Goal: Find specific page/section: Find specific page/section

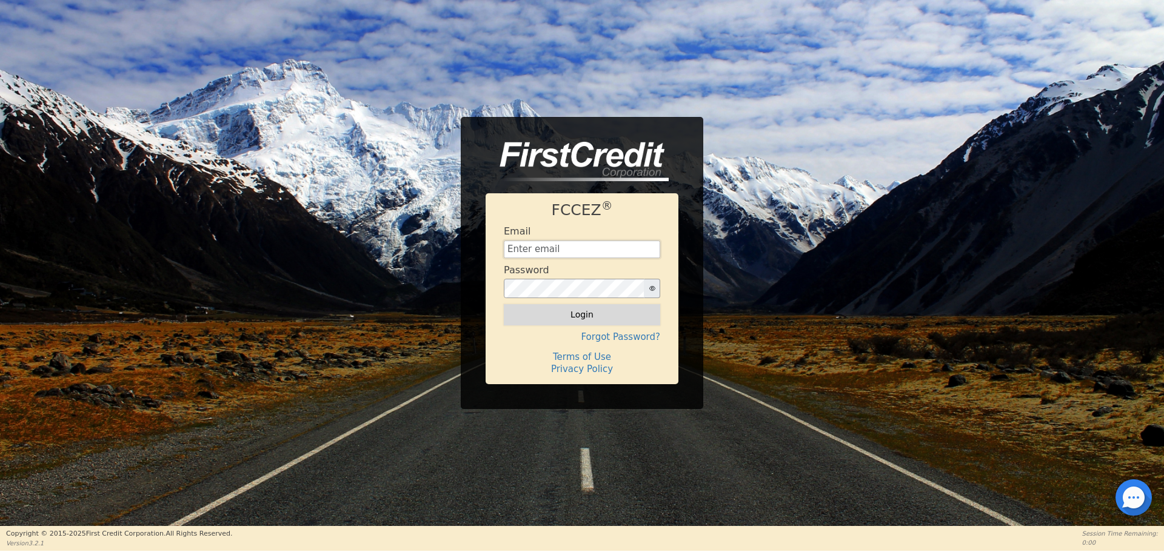
type input "[EMAIL_ADDRESS][DOMAIN_NAME]"
click at [556, 309] on button "Login" at bounding box center [582, 314] width 156 height 21
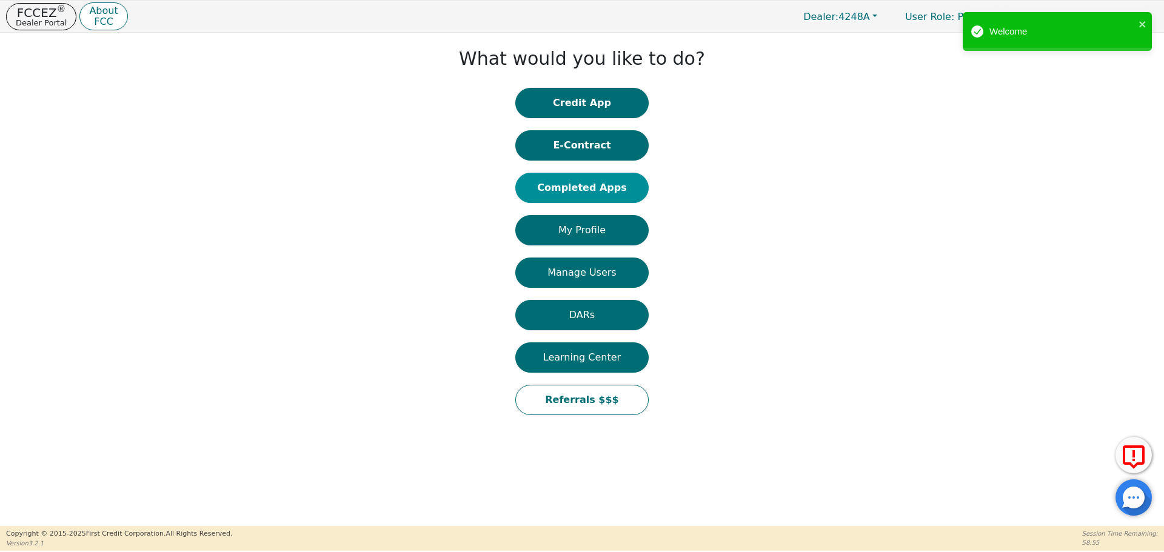
click at [582, 193] on button "Completed Apps" at bounding box center [581, 188] width 133 height 30
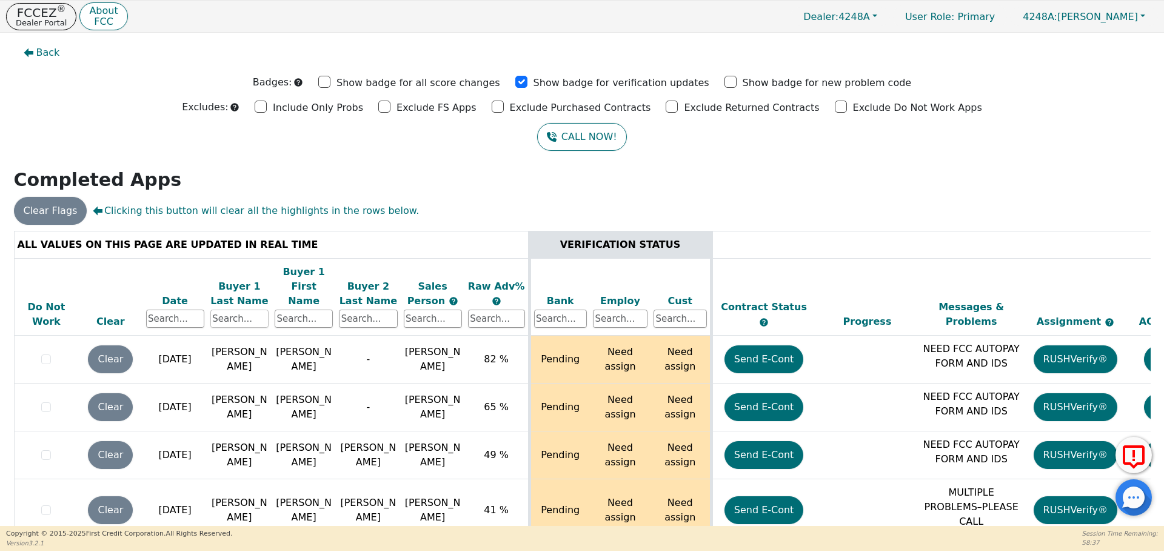
click at [229, 310] on input "text" at bounding box center [239, 319] width 58 height 18
type input "[PERSON_NAME]"
